Goal: Information Seeking & Learning: Learn about a topic

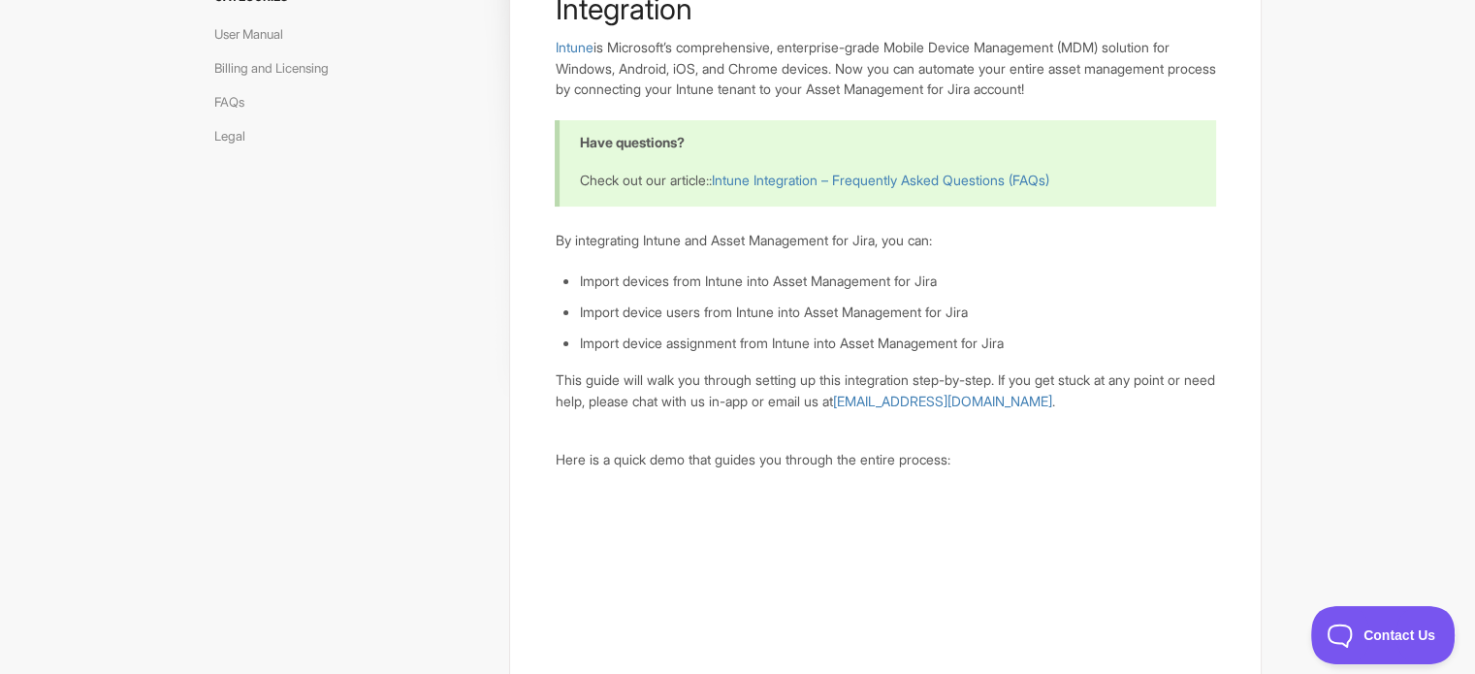
scroll to position [225, 0]
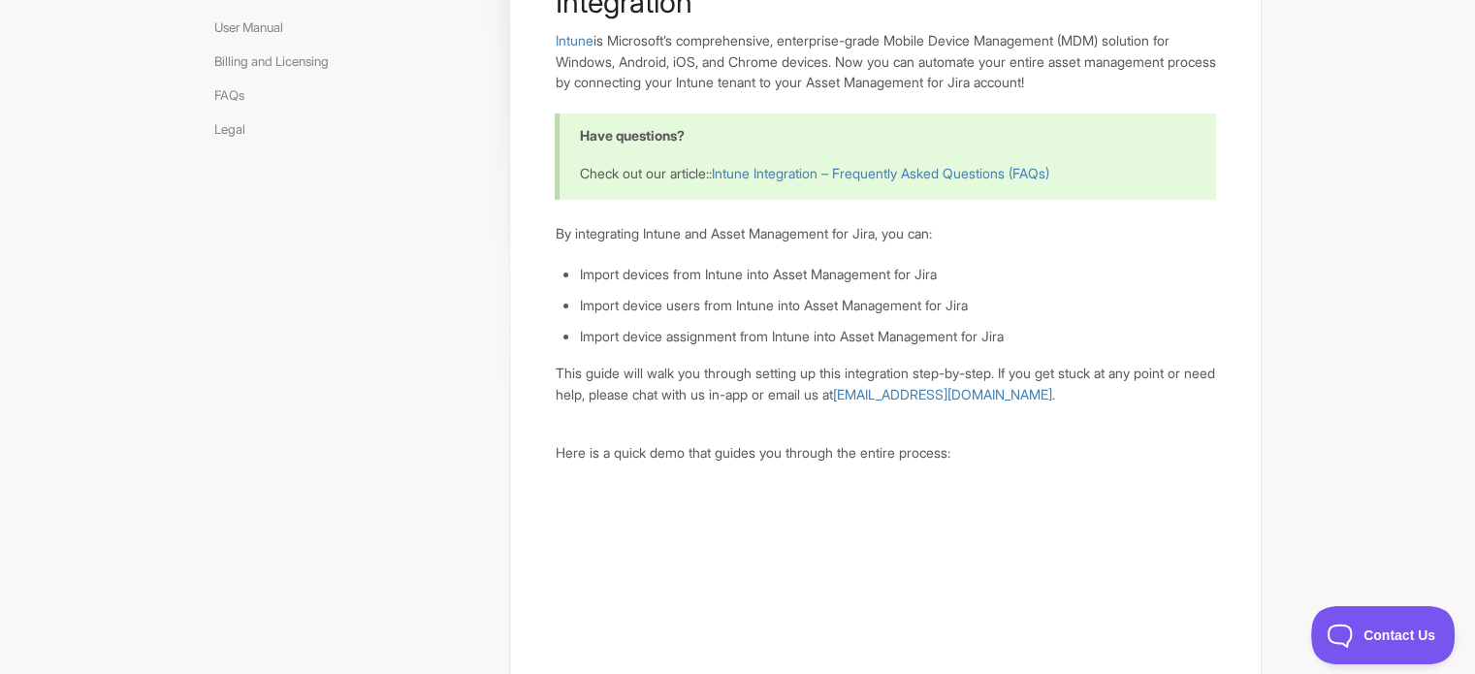
drag, startPoint x: 1476, startPoint y: 70, endPoint x: 1474, endPoint y: 96, distance: 26.3
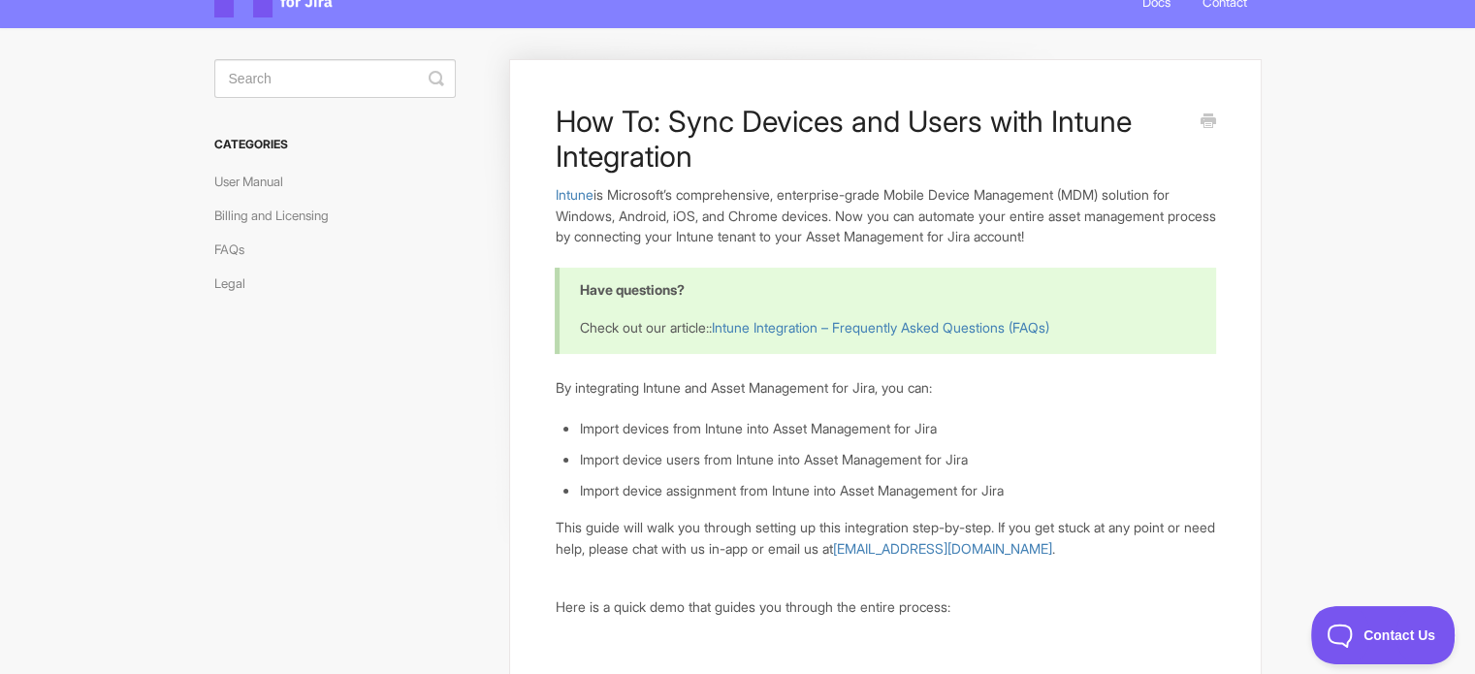
scroll to position [0, 0]
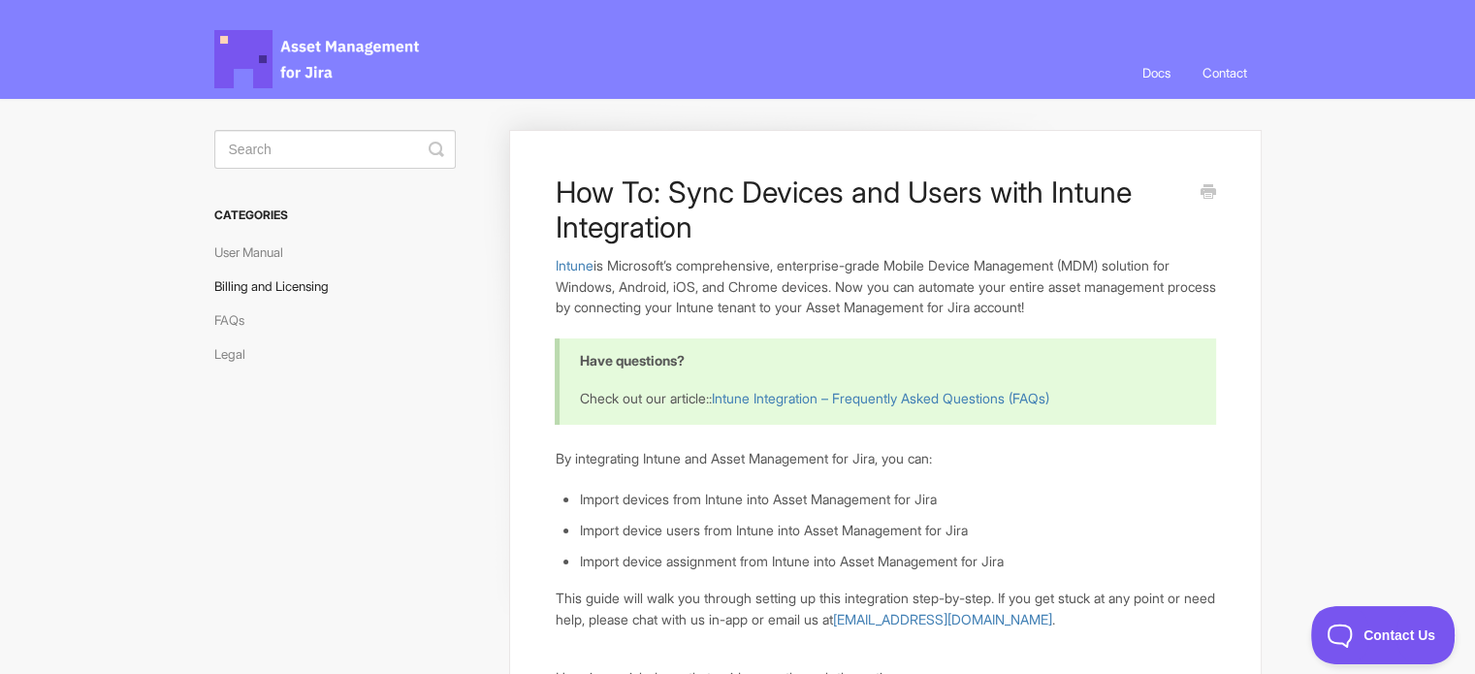
click at [320, 283] on link "Billing and Licensing" at bounding box center [278, 286] width 129 height 31
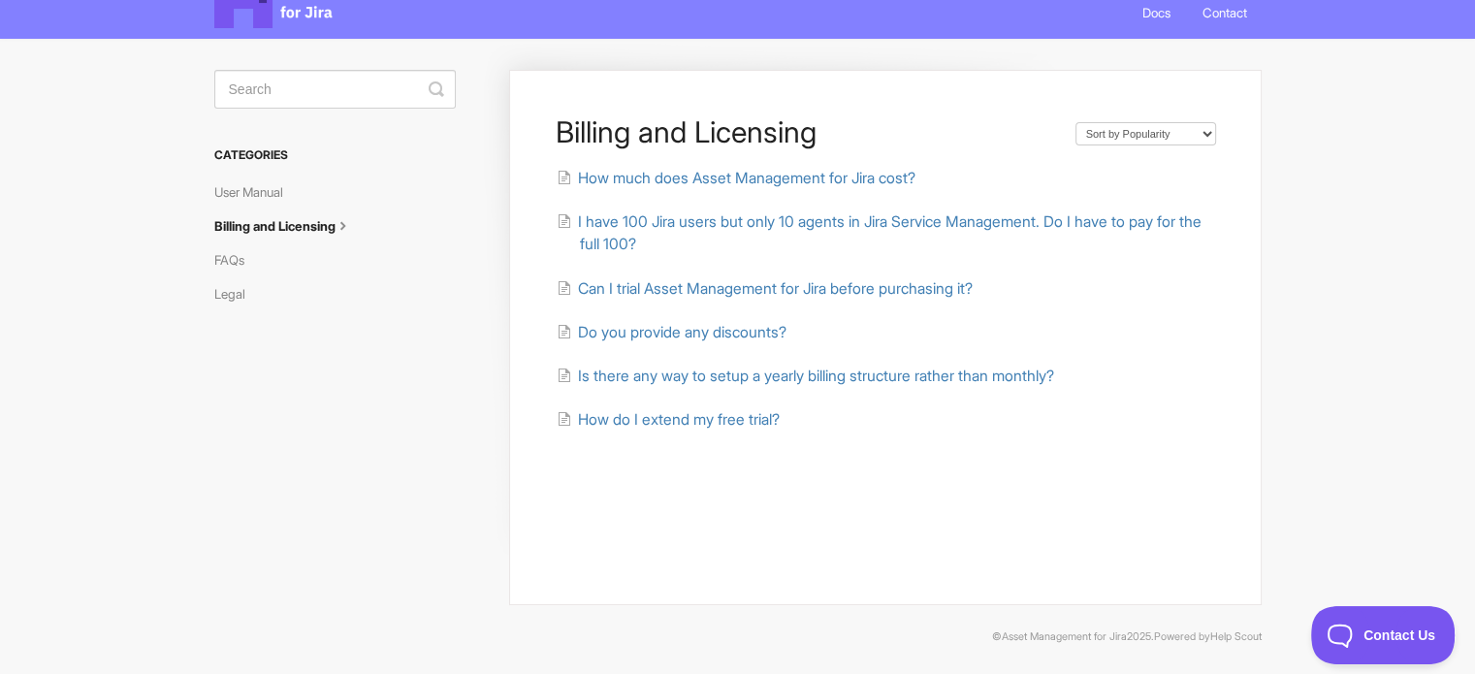
scroll to position [62, 0]
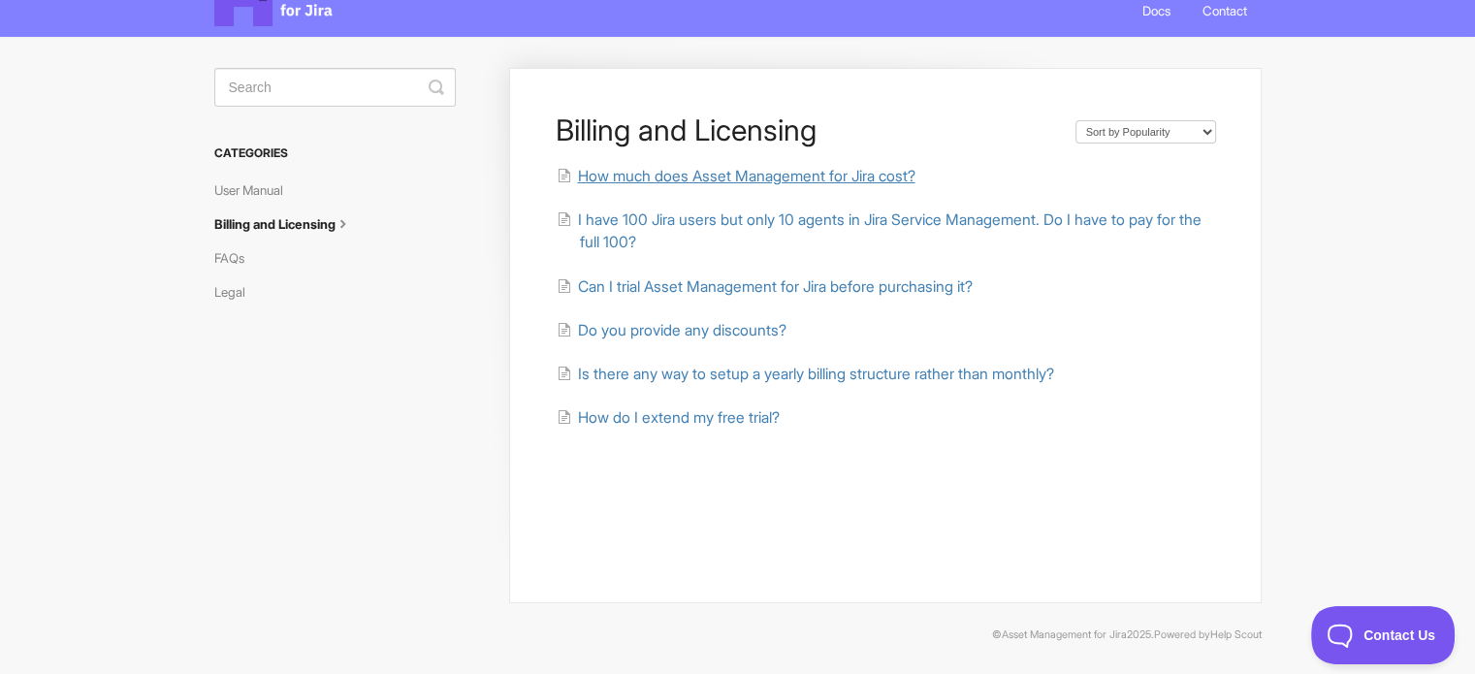
click at [731, 176] on span "How much does Asset Management for Jira cost?" at bounding box center [745, 176] width 337 height 18
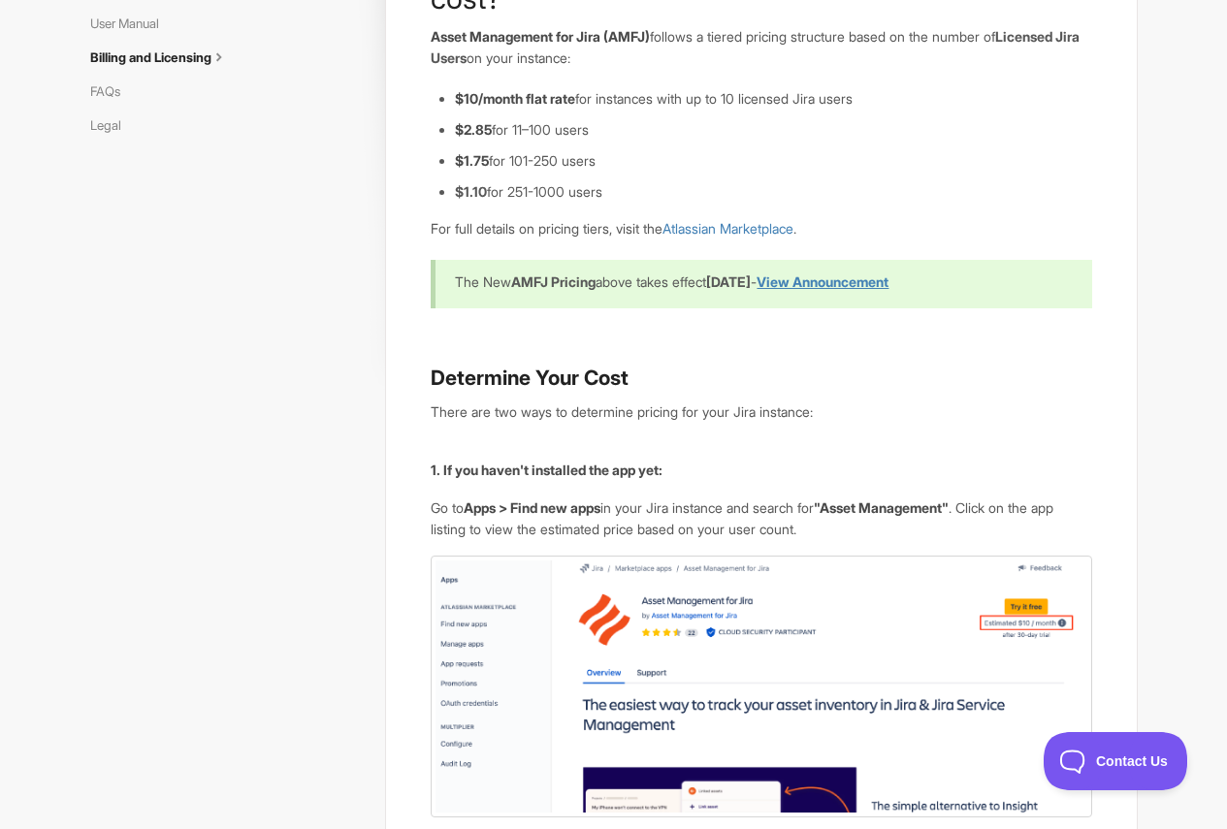
scroll to position [194, 0]
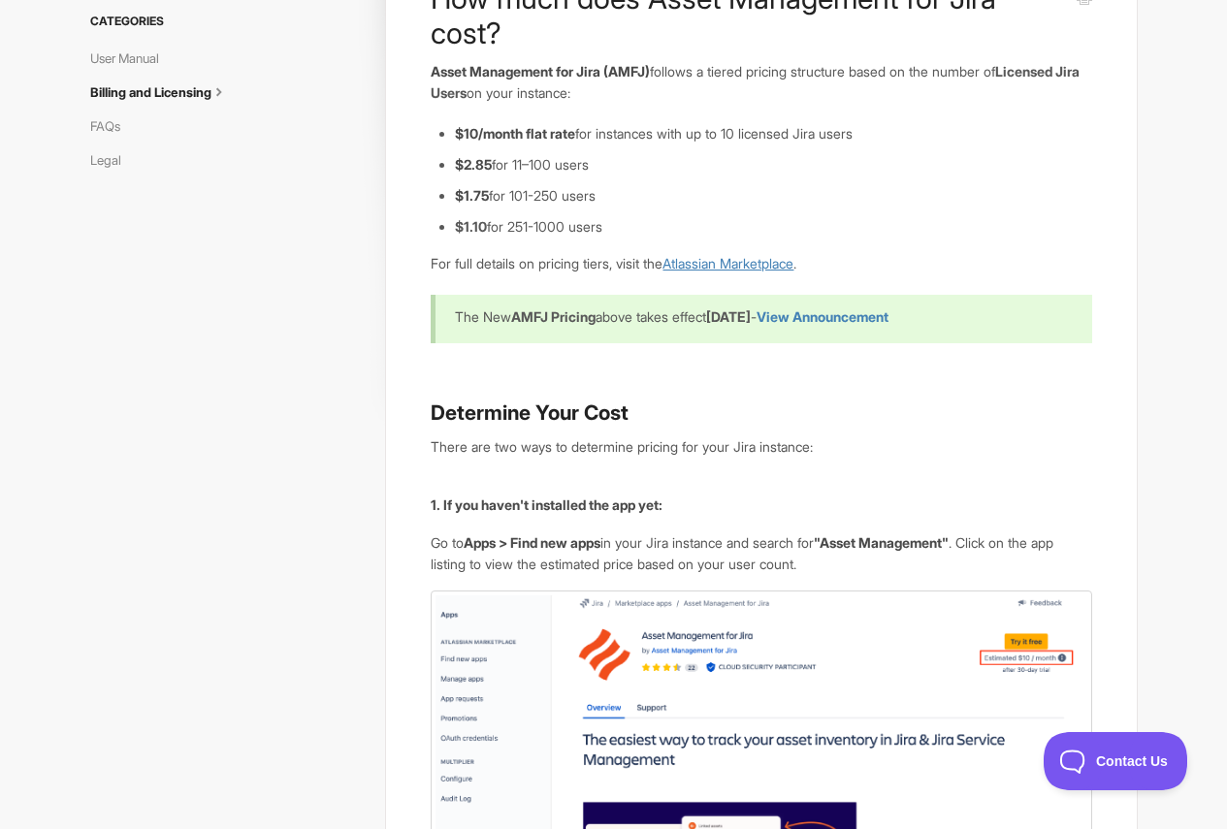
click at [742, 263] on link "Atlassian Marketplace" at bounding box center [727, 263] width 131 height 16
